Goal: Task Accomplishment & Management: Use online tool/utility

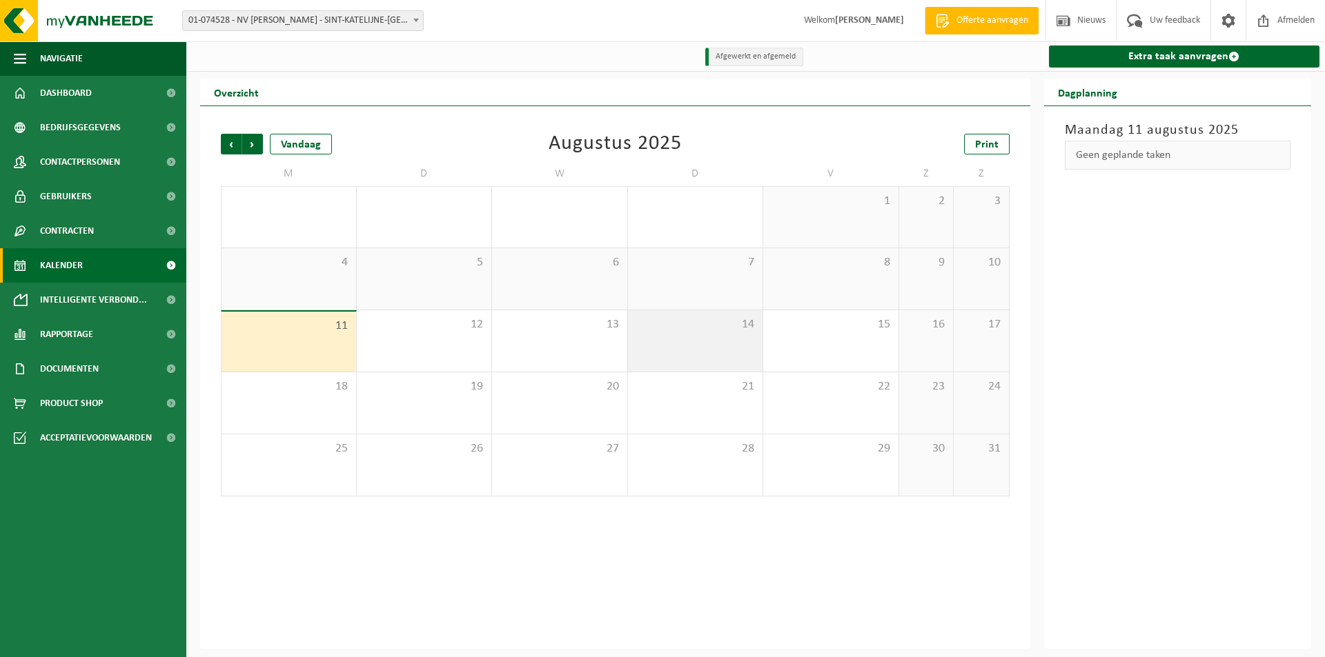
click at [718, 319] on span "14" at bounding box center [695, 324] width 121 height 15
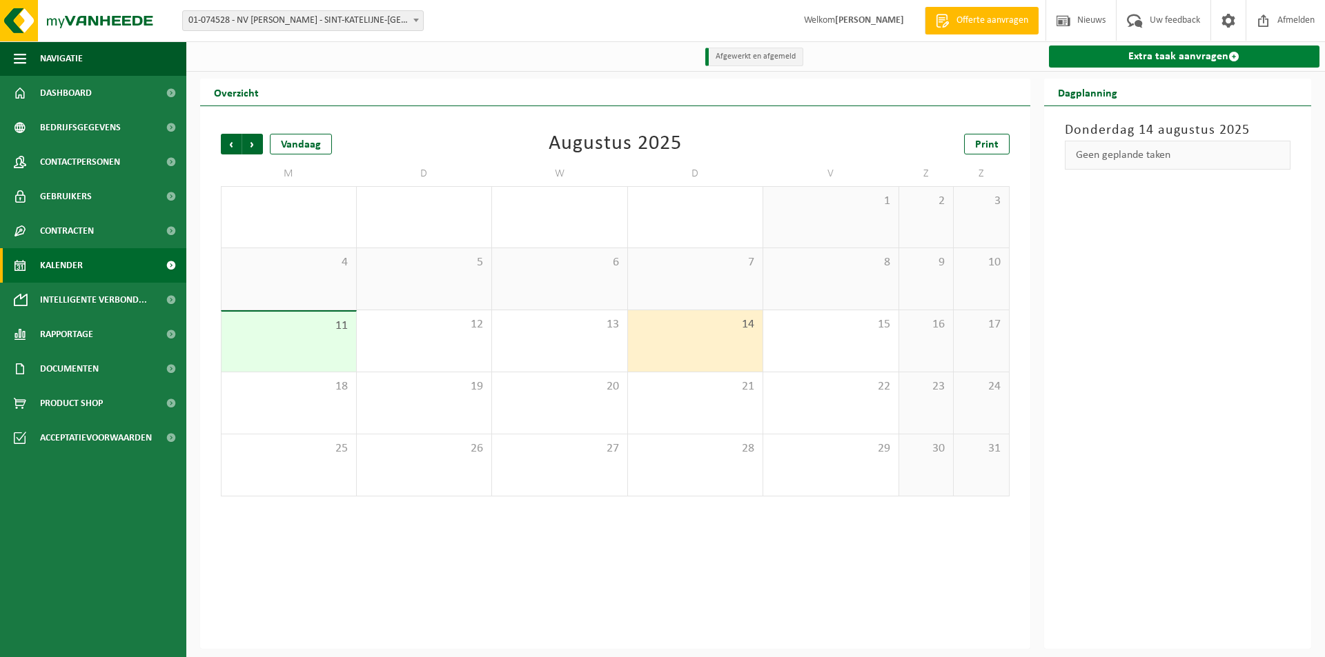
click at [1062, 62] on link "Extra taak aanvragen" at bounding box center [1184, 57] width 271 height 22
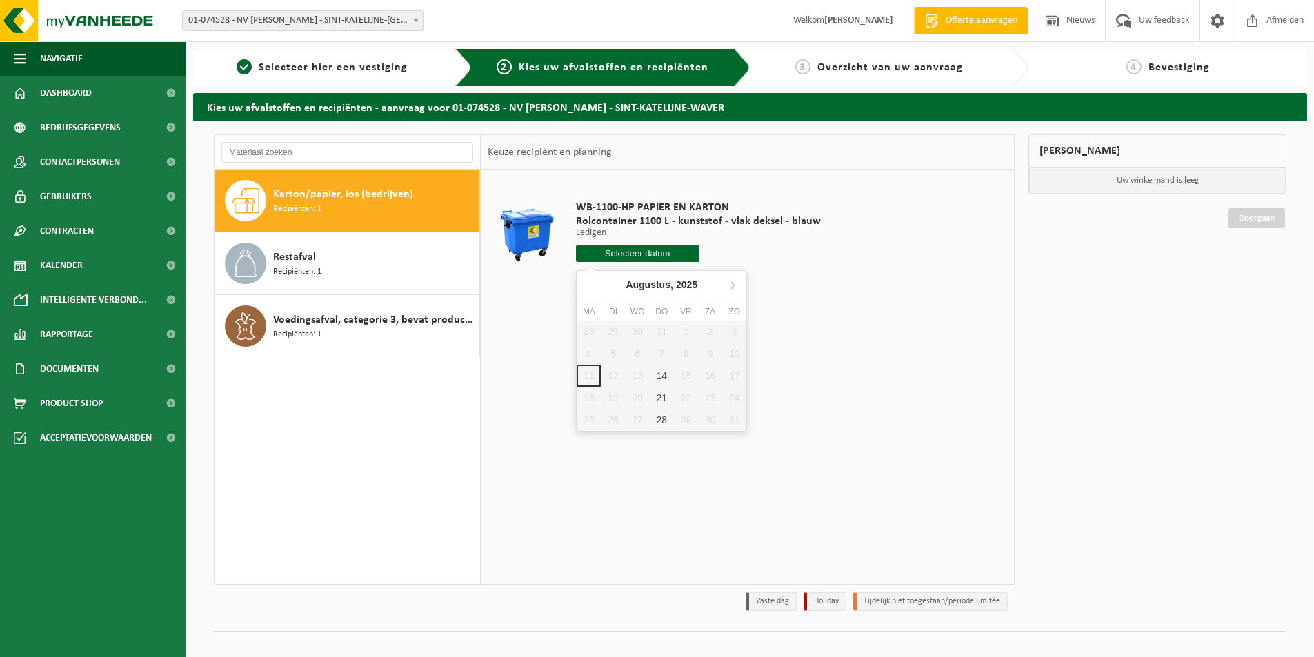
click at [599, 247] on input "text" at bounding box center [637, 253] width 123 height 17
click at [661, 374] on div "14" at bounding box center [662, 376] width 24 height 22
type input "Van [DATE]"
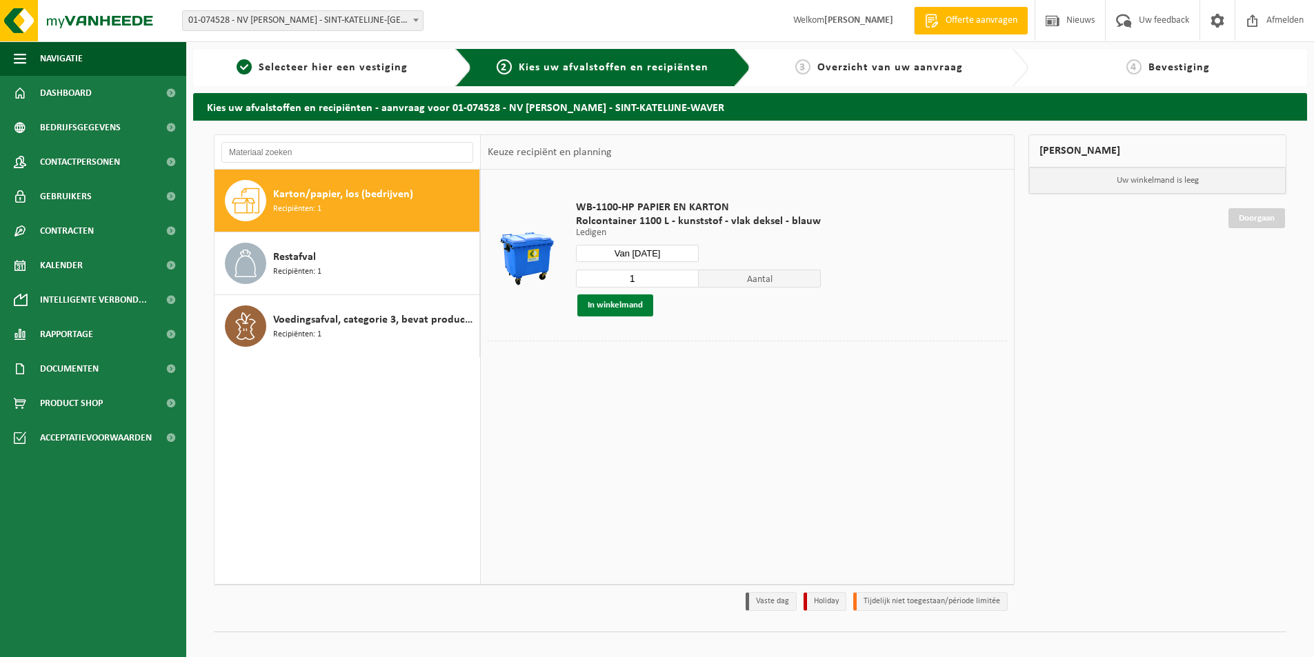
click at [638, 305] on button "In winkelmand" at bounding box center [615, 306] width 76 height 22
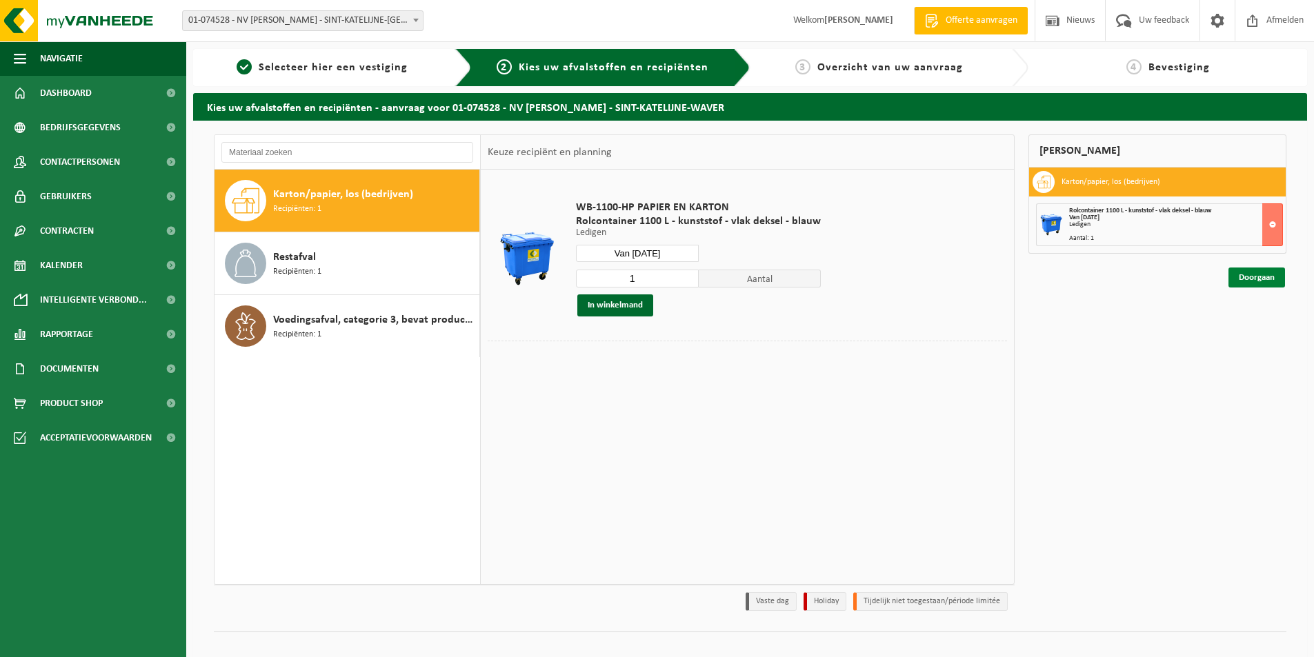
click at [1255, 281] on link "Doorgaan" at bounding box center [1257, 278] width 57 height 20
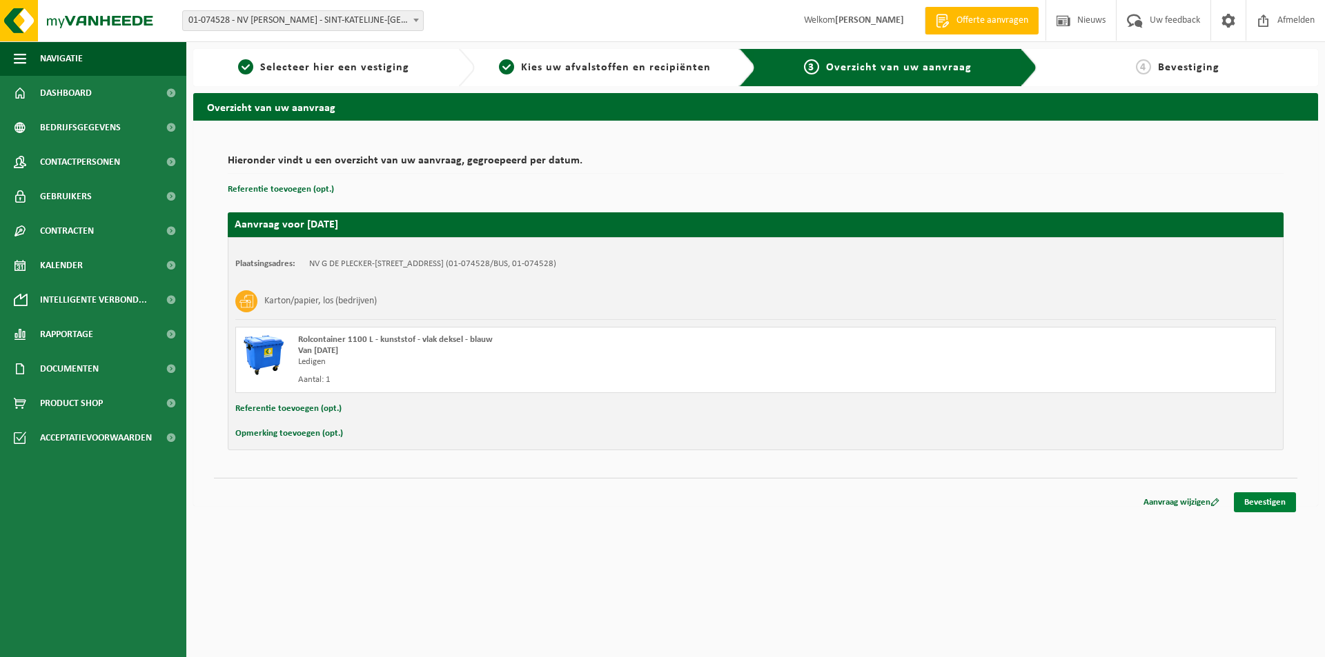
click at [1286, 499] on link "Bevestigen" at bounding box center [1264, 503] width 62 height 20
